Goal: Entertainment & Leisure: Consume media (video, audio)

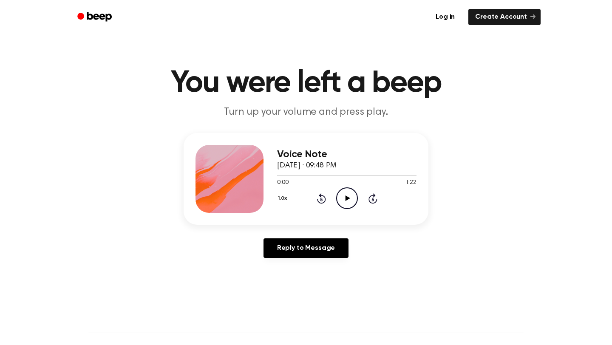
click at [347, 192] on icon "Play Audio" at bounding box center [347, 199] width 22 height 22
click at [287, 199] on button "1.0x" at bounding box center [283, 198] width 13 height 14
click at [300, 279] on div "1.5x" at bounding box center [293, 281] width 33 height 16
click at [344, 195] on icon "Play Audio" at bounding box center [347, 199] width 22 height 22
click at [373, 196] on icon at bounding box center [373, 199] width 9 height 10
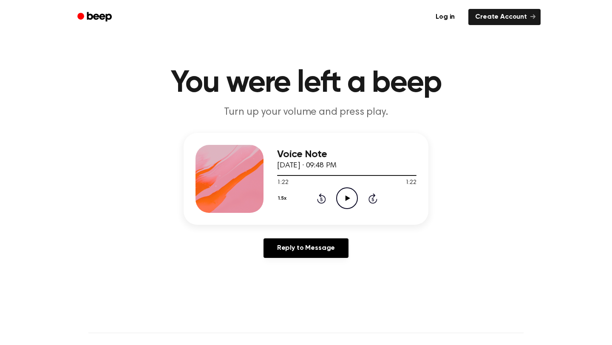
click at [349, 196] on icon "Play Audio" at bounding box center [347, 199] width 22 height 22
